Goal: Navigation & Orientation: Find specific page/section

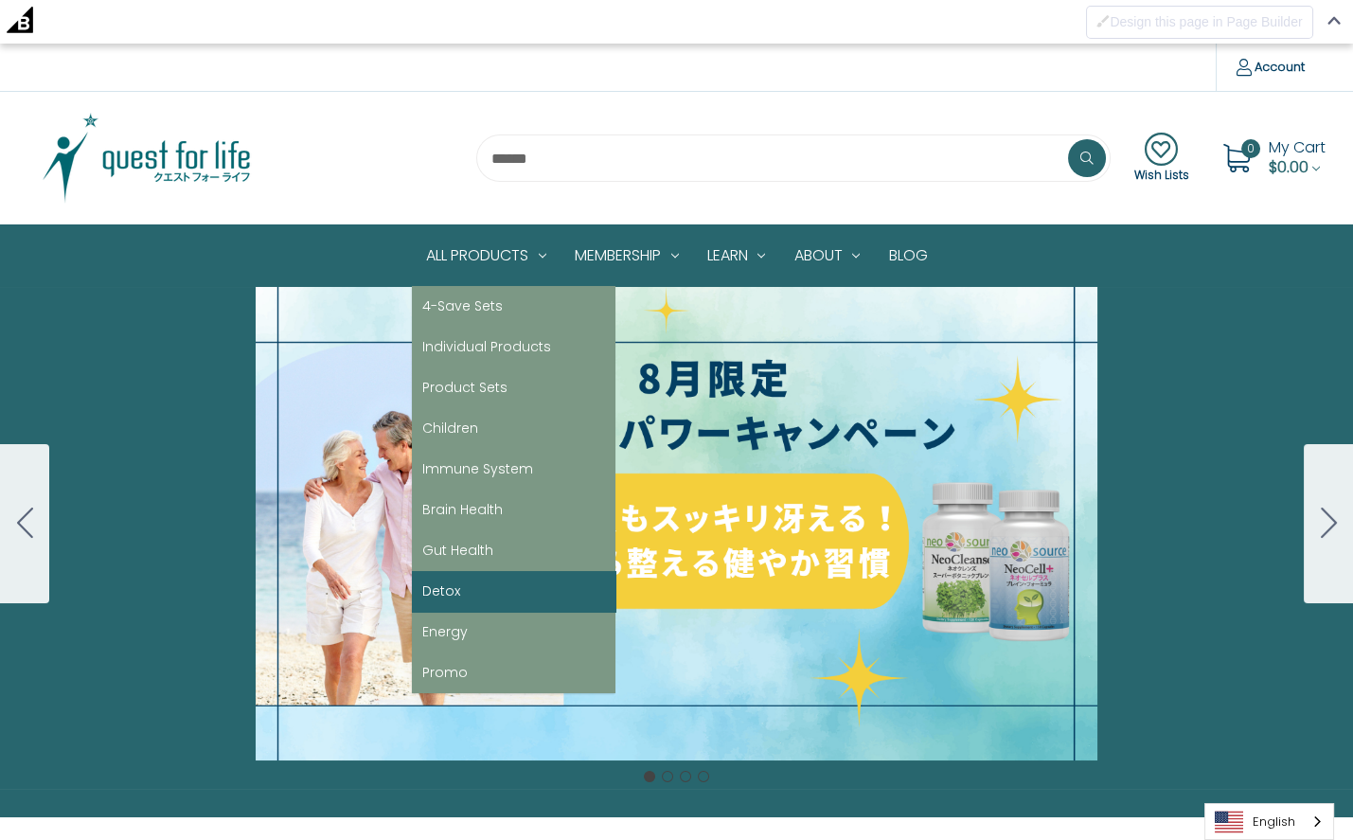
click at [472, 593] on link "Detox" at bounding box center [514, 591] width 204 height 41
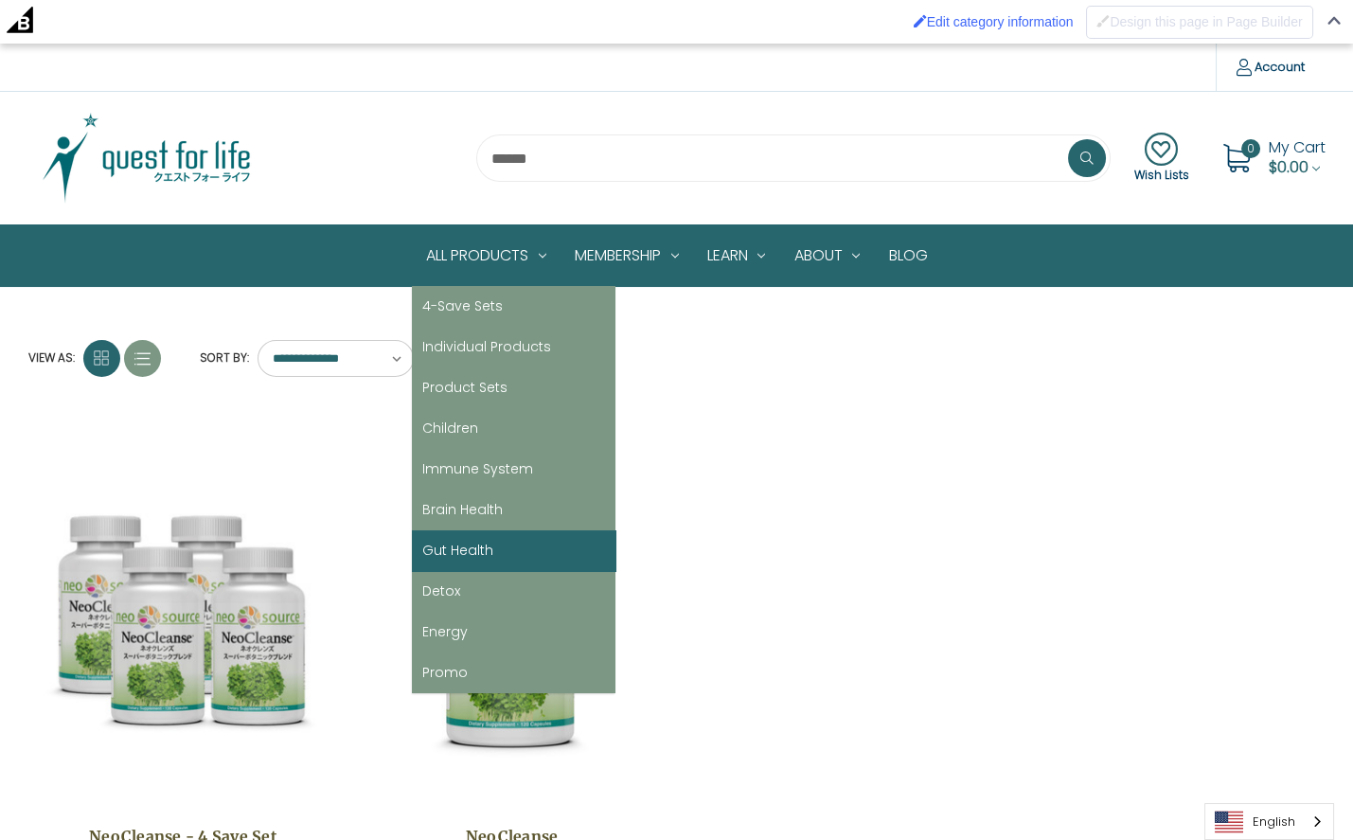
click at [492, 547] on link "Gut Health" at bounding box center [514, 550] width 204 height 41
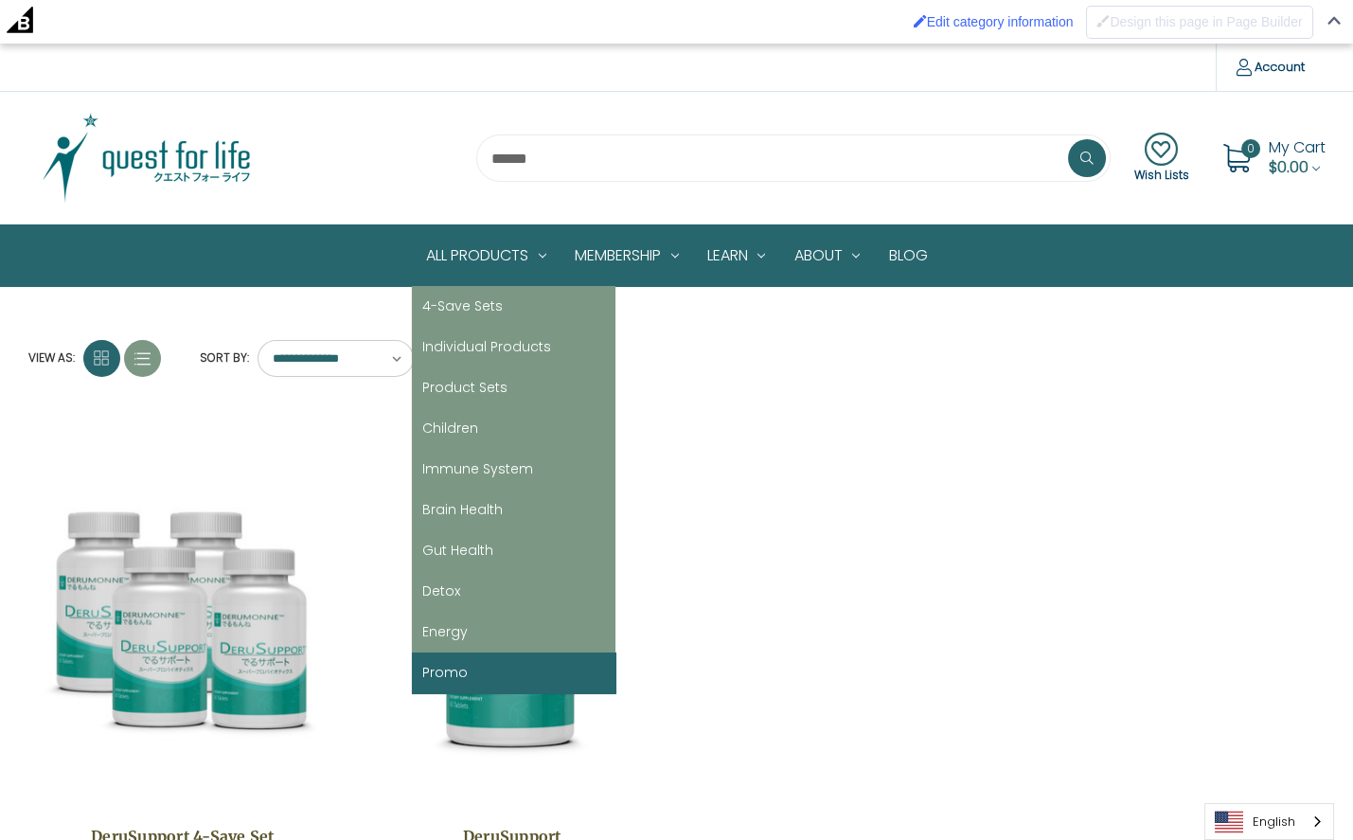
click at [470, 671] on link "Promo" at bounding box center [514, 672] width 204 height 41
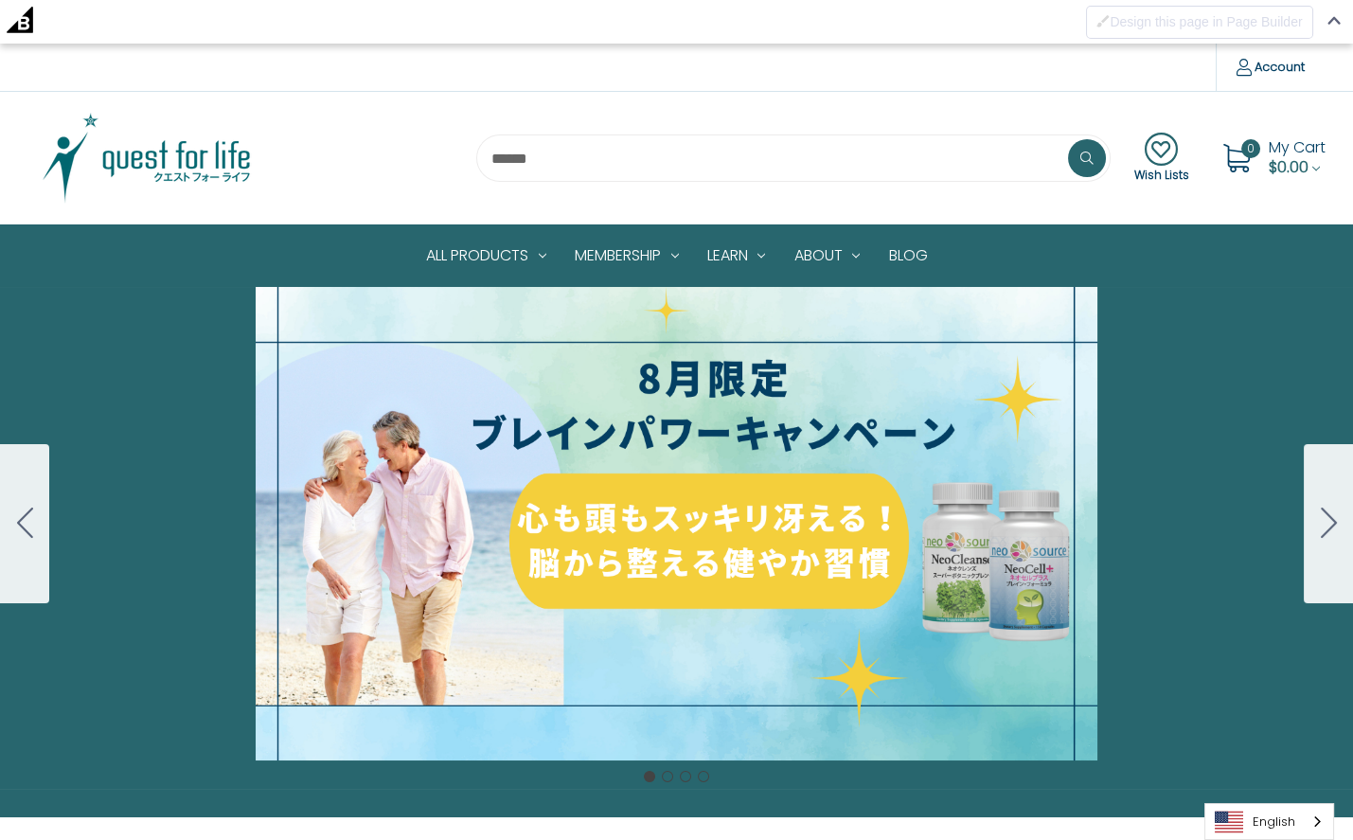
click at [1320, 523] on button "Go to slide 2" at bounding box center [1328, 523] width 49 height 159
